Goal: Task Accomplishment & Management: Manage account settings

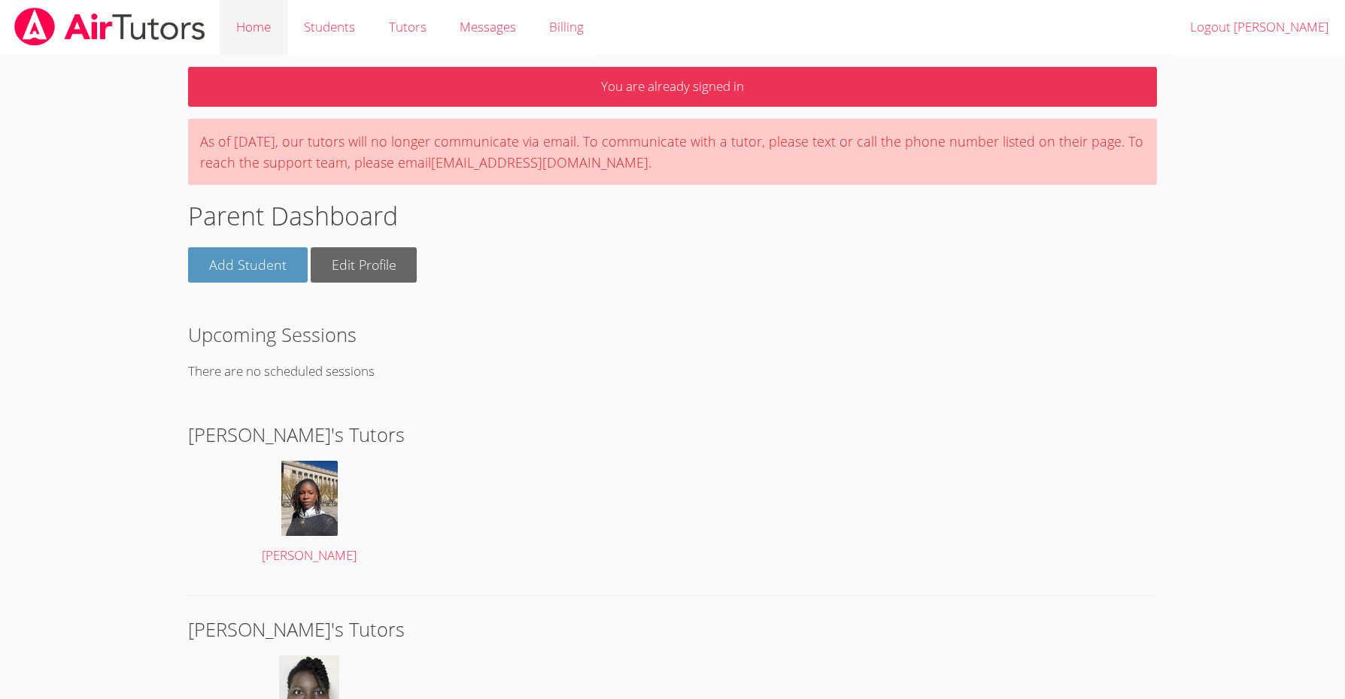
scroll to position [1, 0]
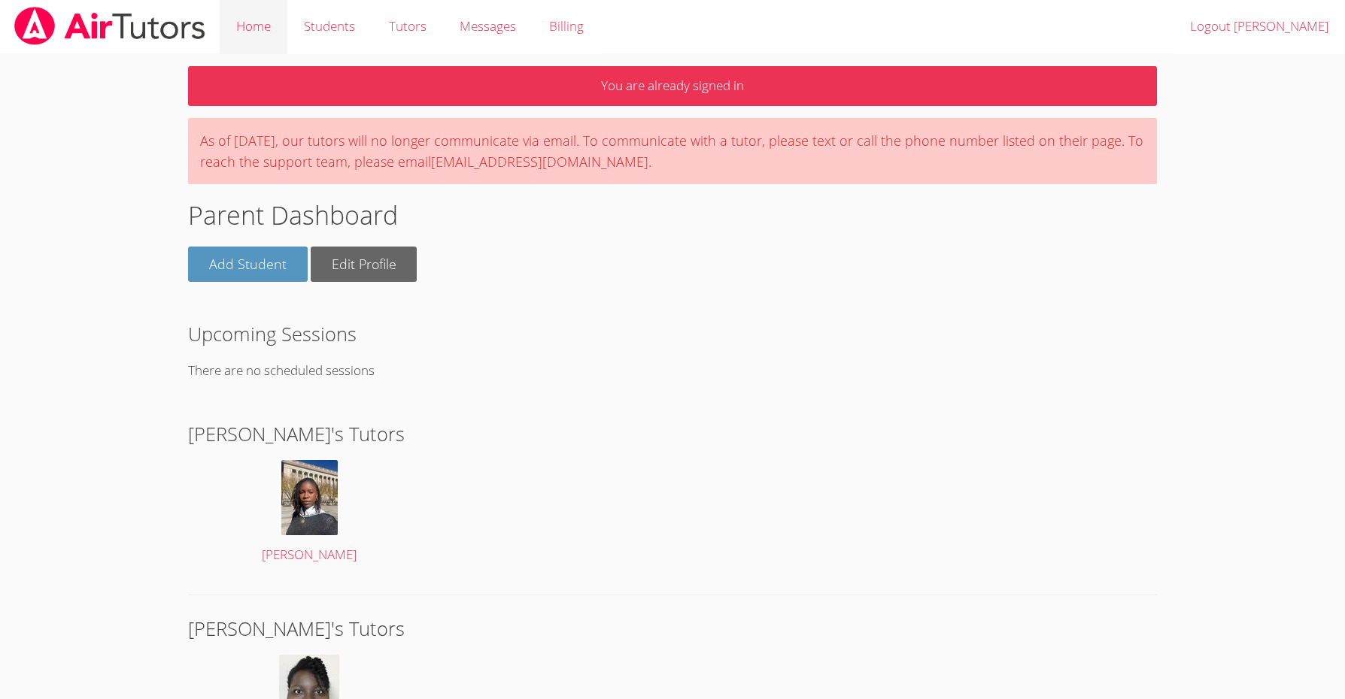
click at [254, 25] on link "Home" at bounding box center [254, 26] width 68 height 55
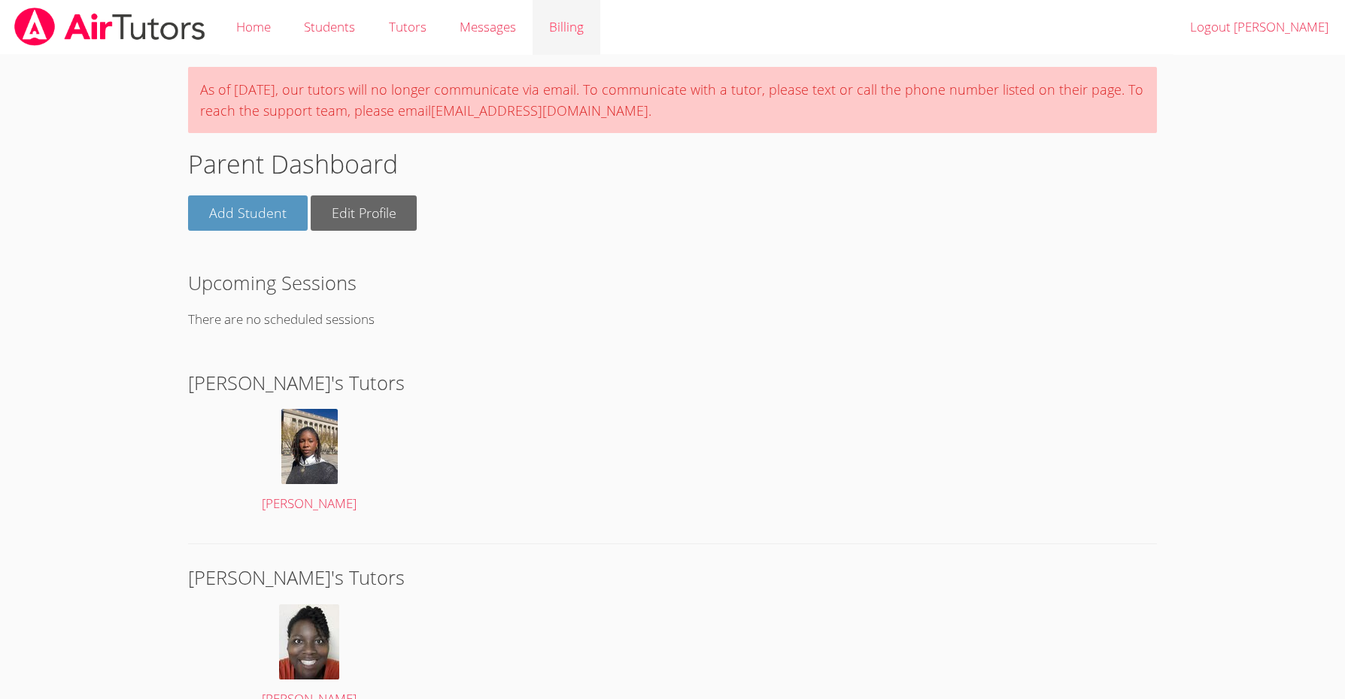
click at [575, 33] on link "Billing" at bounding box center [566, 27] width 68 height 55
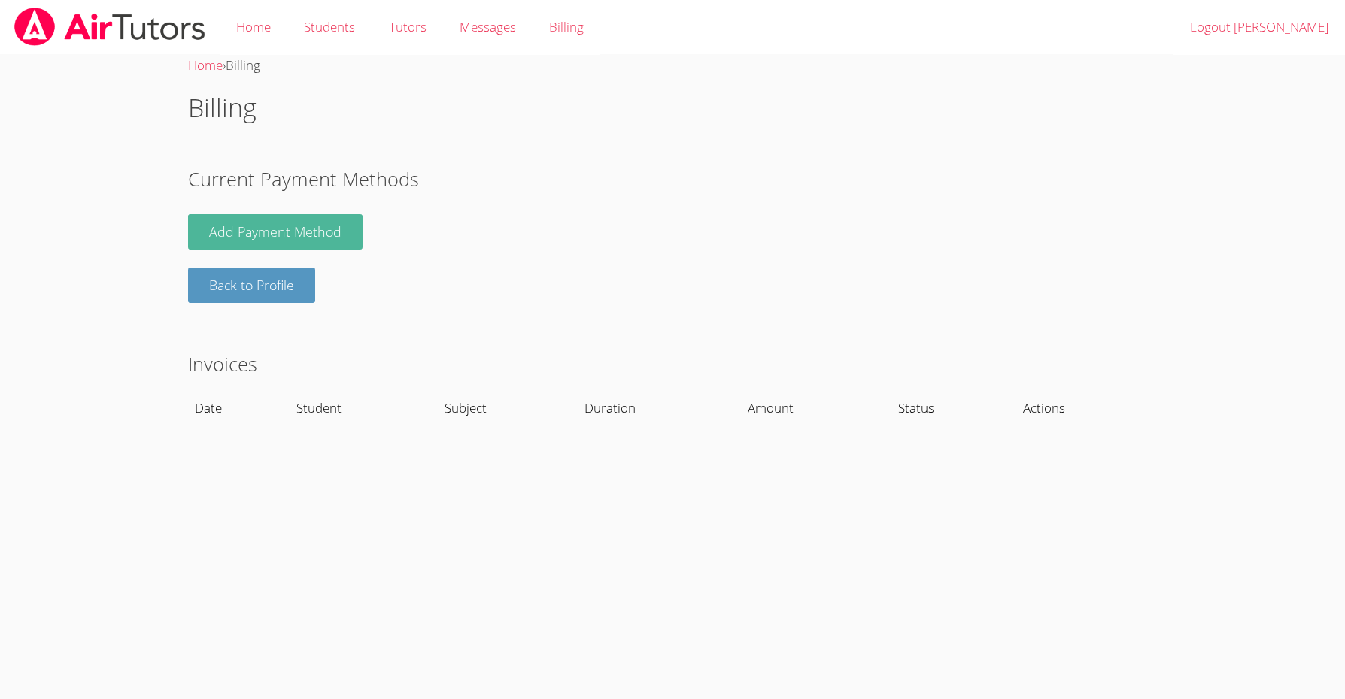
click at [275, 232] on link "Add Payment Method" at bounding box center [275, 231] width 174 height 35
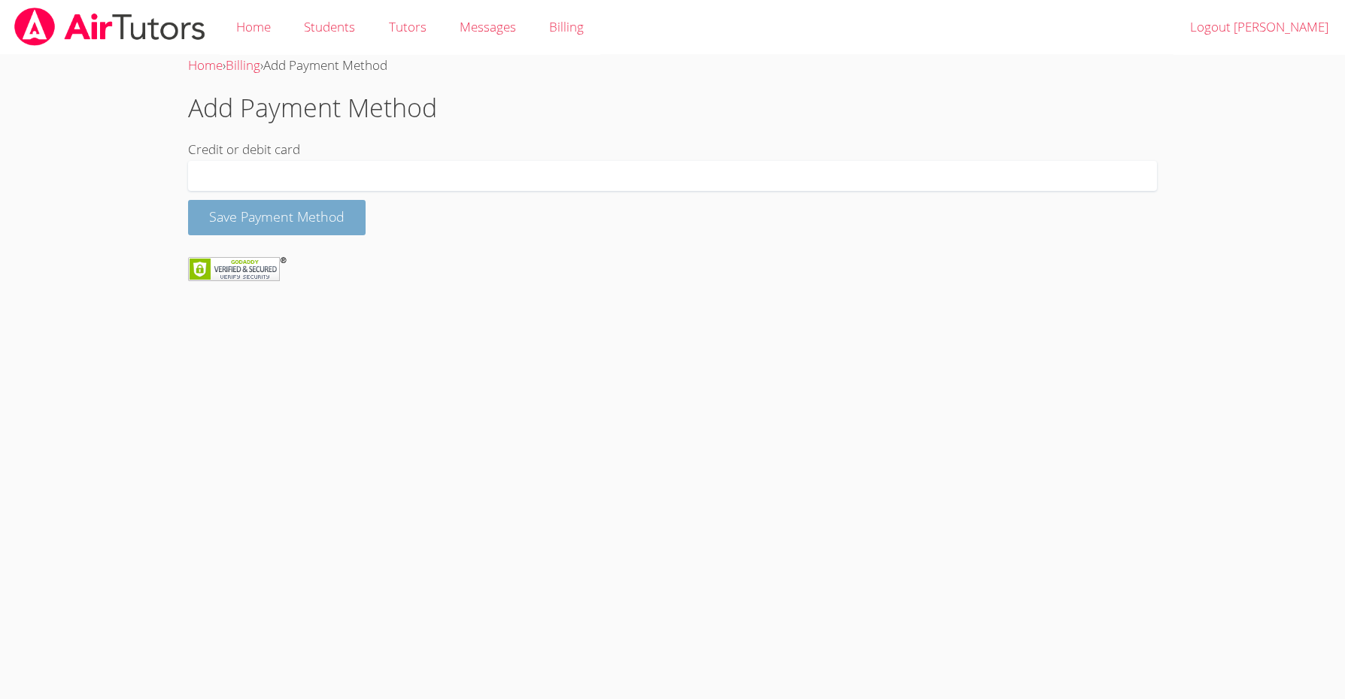
click at [299, 213] on button "Save Payment Method" at bounding box center [276, 217] width 177 height 35
click at [308, 220] on button "Save Payment Method" at bounding box center [276, 217] width 177 height 35
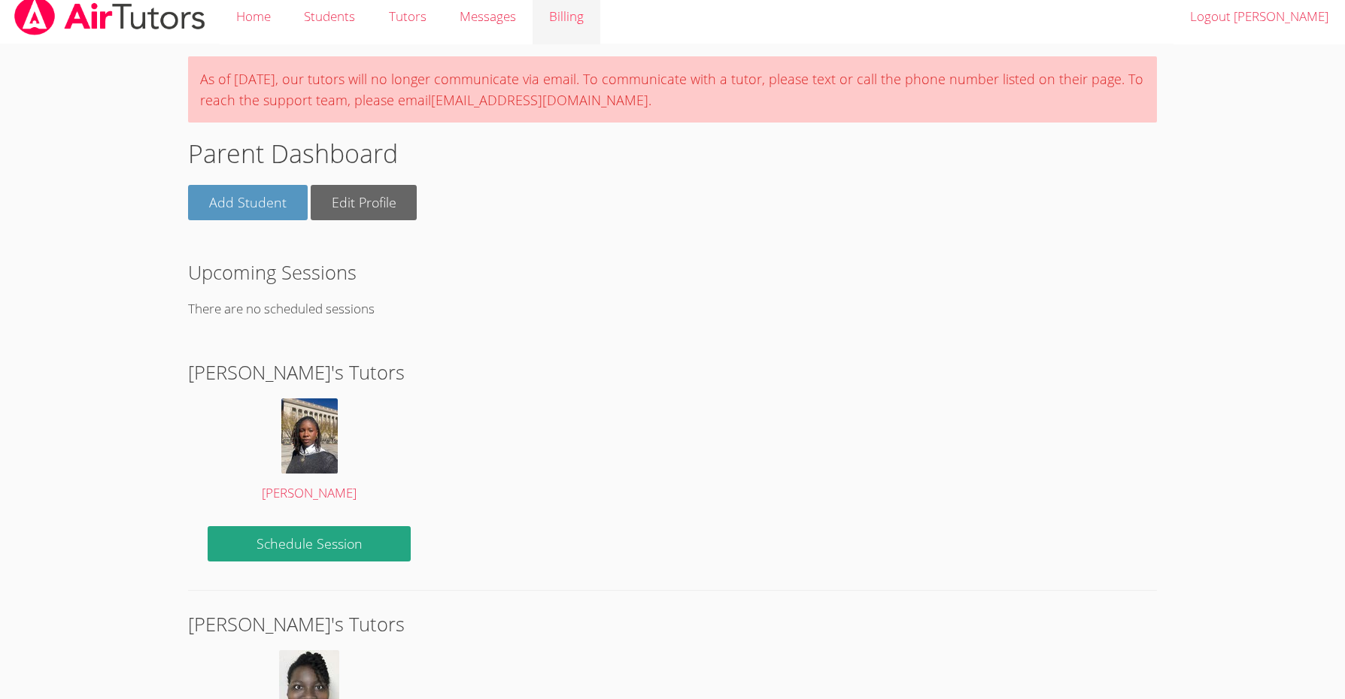
click at [573, 29] on link "Billing" at bounding box center [566, 16] width 68 height 55
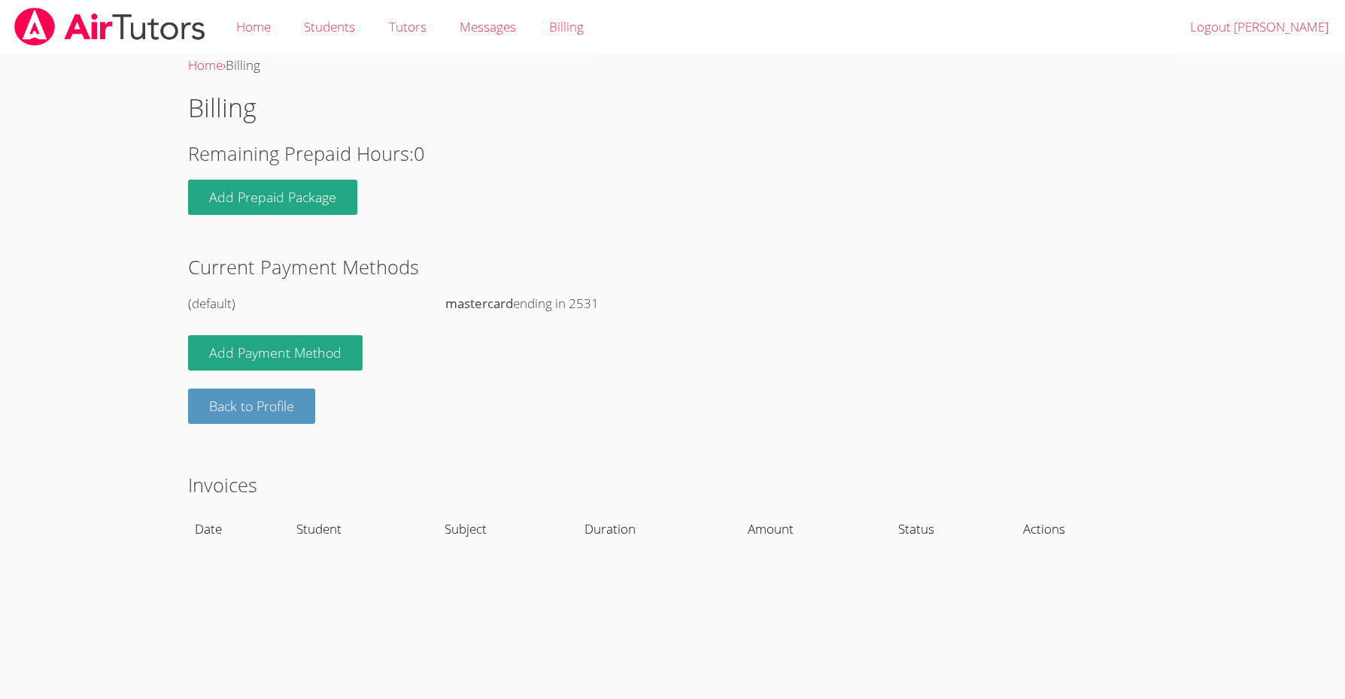
scroll to position [1, 0]
click at [413, 27] on link "Tutors" at bounding box center [407, 27] width 71 height 55
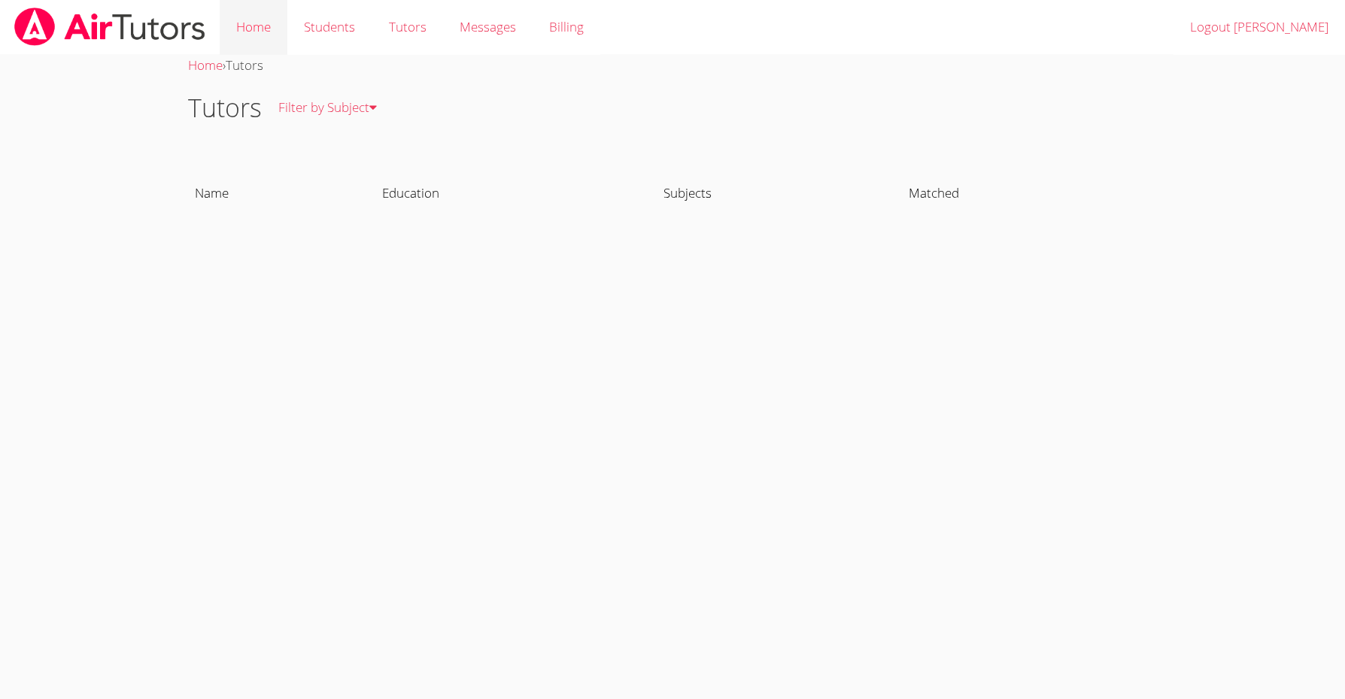
click at [262, 30] on link "Home" at bounding box center [254, 27] width 68 height 55
